Goal: Task Accomplishment & Management: Use online tool/utility

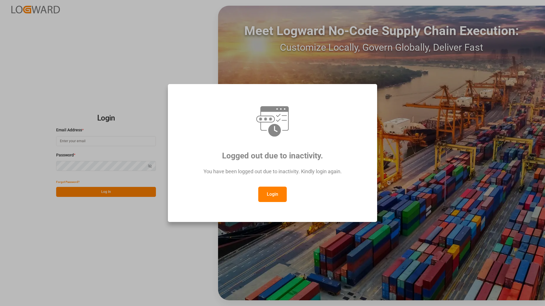
click at [81, 141] on div "Logged out due to inactivity. You have been logged out due to inactivity. Kindl…" at bounding box center [272, 153] width 545 height 306
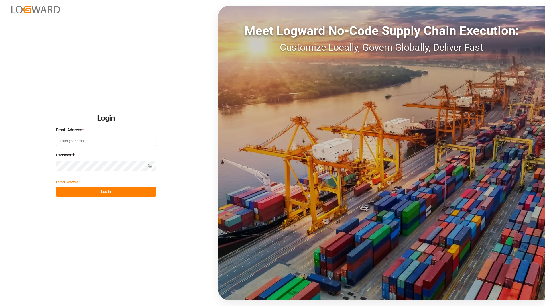
click at [75, 142] on input at bounding box center [106, 141] width 100 height 10
type input "[PERSON_NAME][EMAIL_ADDRESS][DOMAIN_NAME]"
click at [119, 191] on button "Log In" at bounding box center [106, 192] width 100 height 10
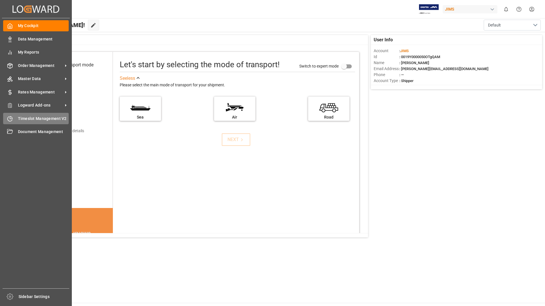
click at [35, 119] on span "Timeslot Management V2" at bounding box center [43, 119] width 51 height 6
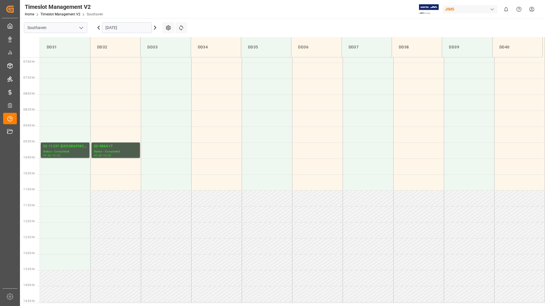
scroll to position [220, 0]
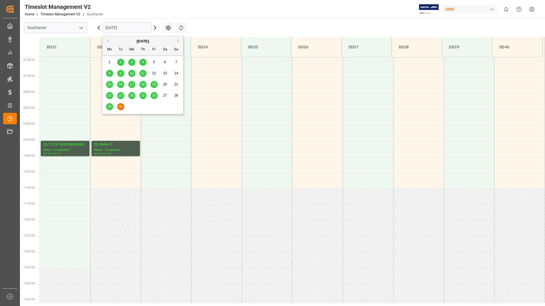
click at [135, 29] on input "[DATE]" at bounding box center [127, 27] width 50 height 11
click at [178, 40] on button "Next Month" at bounding box center [178, 40] width 3 height 3
click at [109, 74] on span "6" at bounding box center [110, 73] width 2 height 4
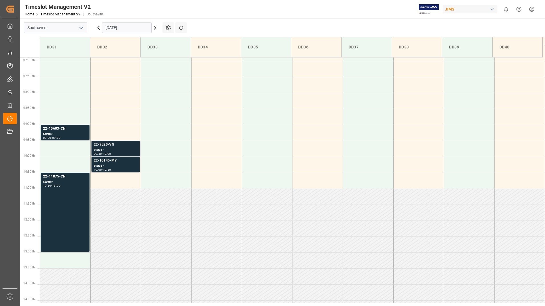
click at [123, 148] on div "Status -" at bounding box center [116, 150] width 44 height 5
click at [123, 163] on div "22-10145-MY" at bounding box center [116, 161] width 44 height 6
